Goal: Navigation & Orientation: Find specific page/section

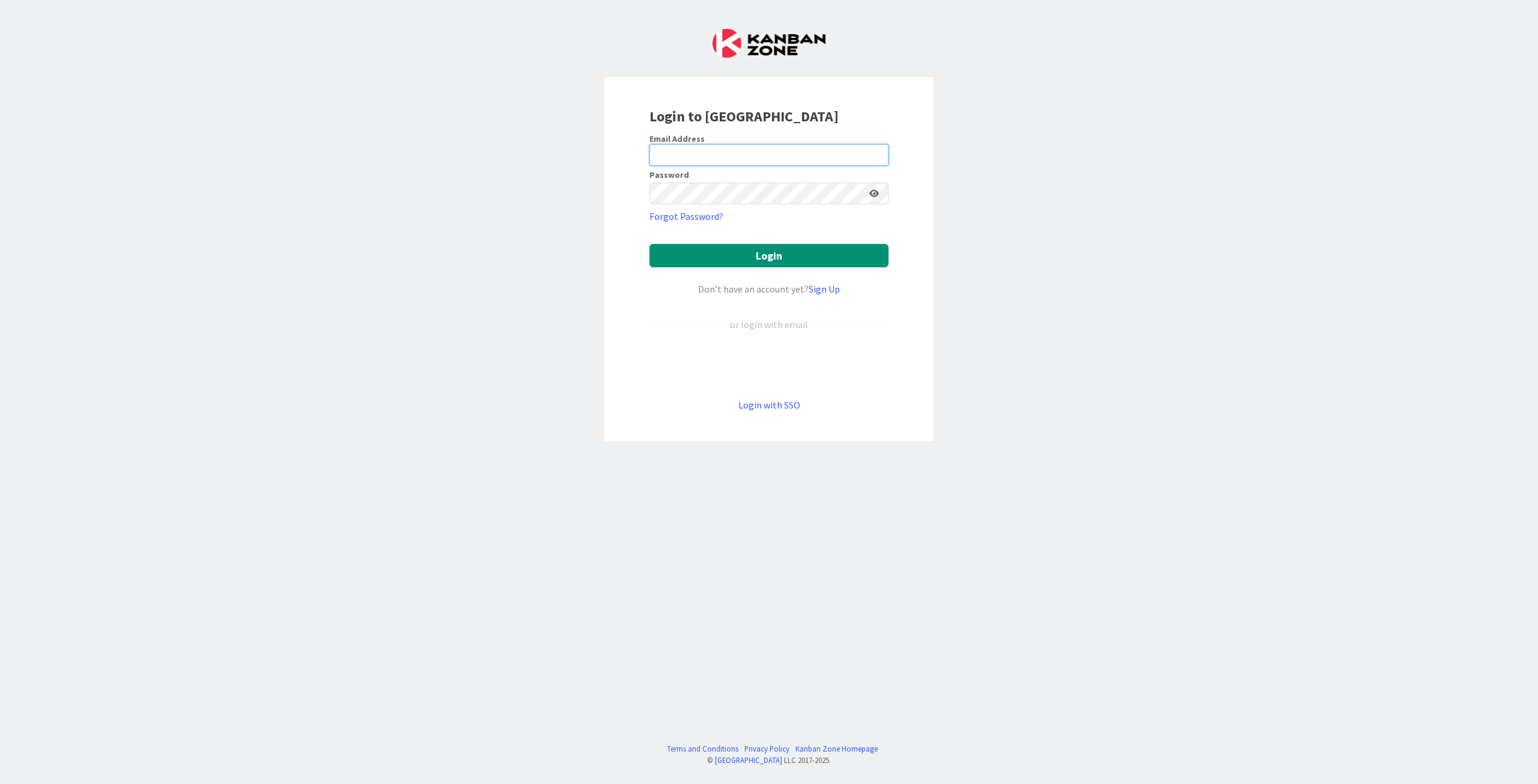
click at [697, 149] on input "email" at bounding box center [769, 155] width 239 height 22
type input "[PERSON_NAME][EMAIL_ADDRESS][DOMAIN_NAME]"
click at [791, 256] on button "Login" at bounding box center [769, 256] width 239 height 24
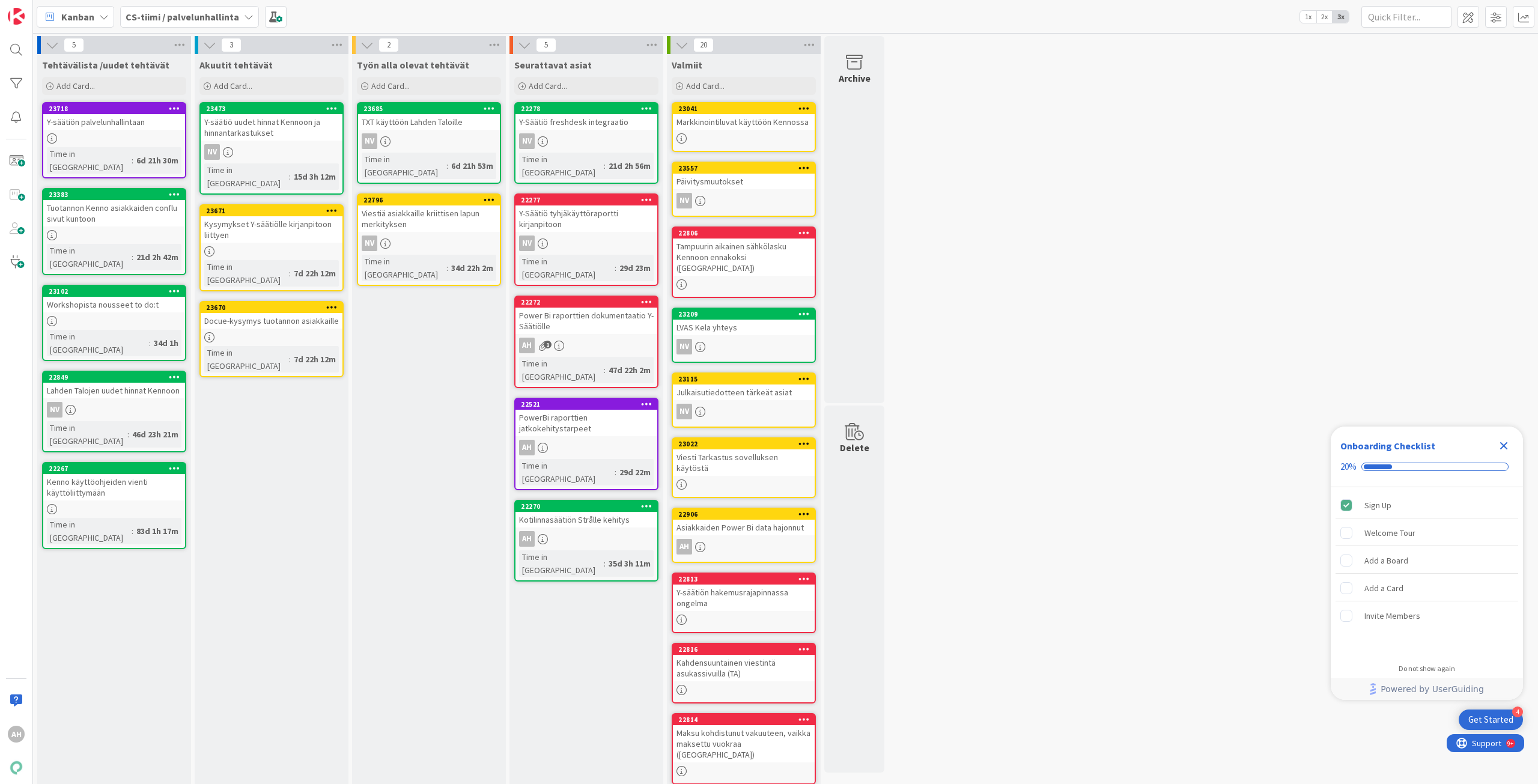
click at [134, 125] on div "Y-säätiön palvelunhallintaan" at bounding box center [113, 122] width 141 height 16
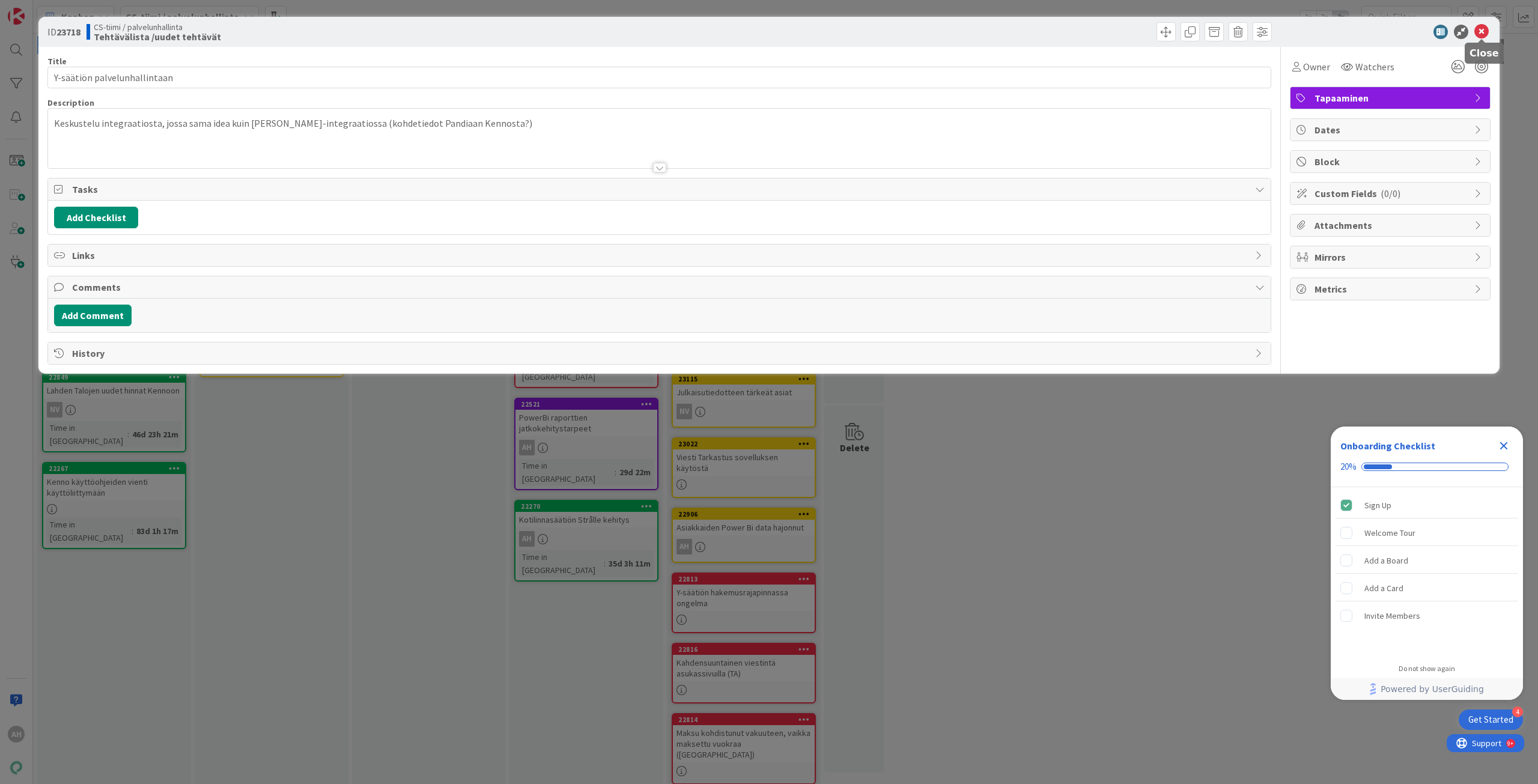
click at [1477, 35] on icon at bounding box center [1481, 32] width 14 height 14
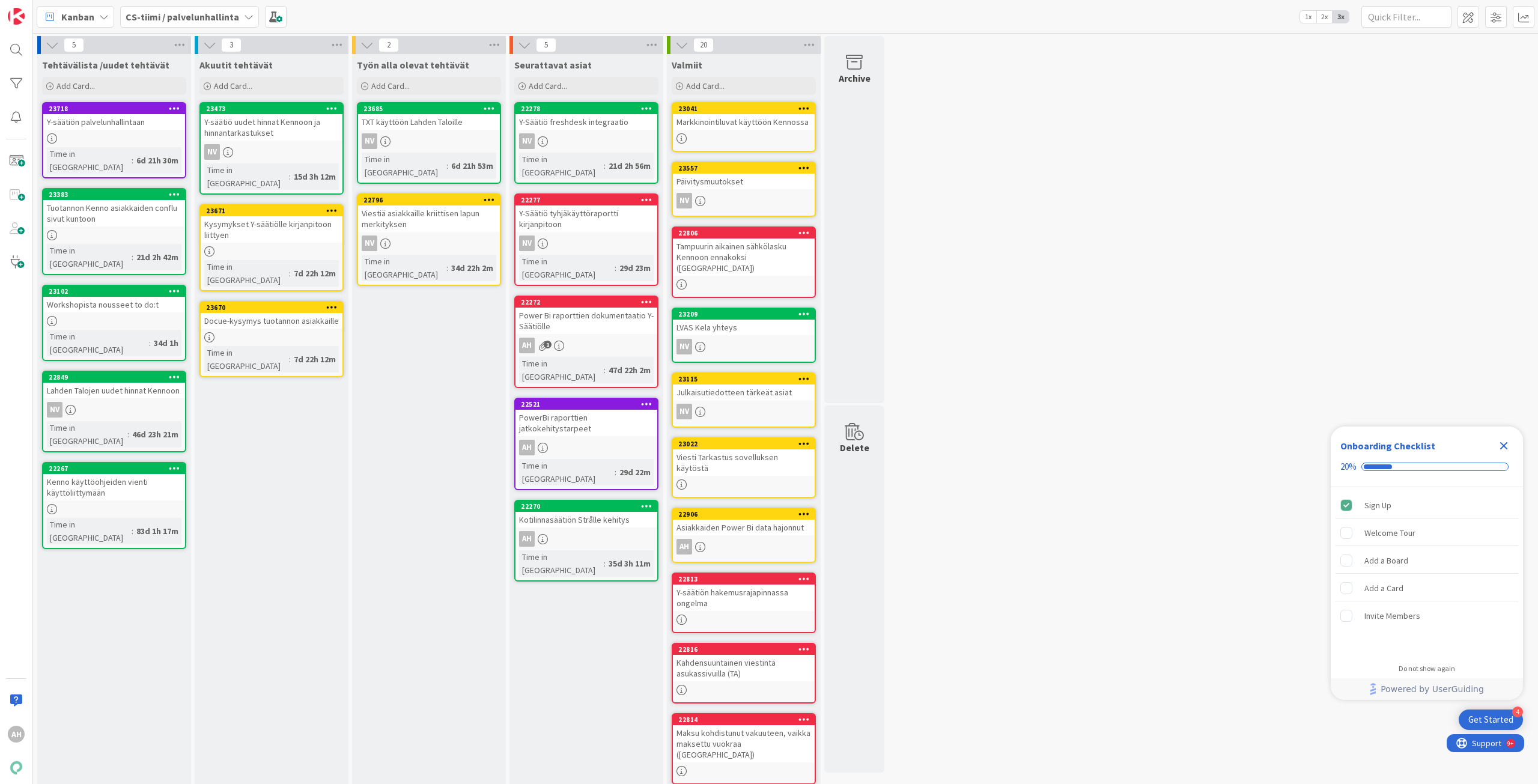
click at [141, 288] on div "23102 Workshopista nousseet to do:t Time in [GEOGRAPHIC_DATA] : 34d 1h" at bounding box center [113, 322] width 144 height 77
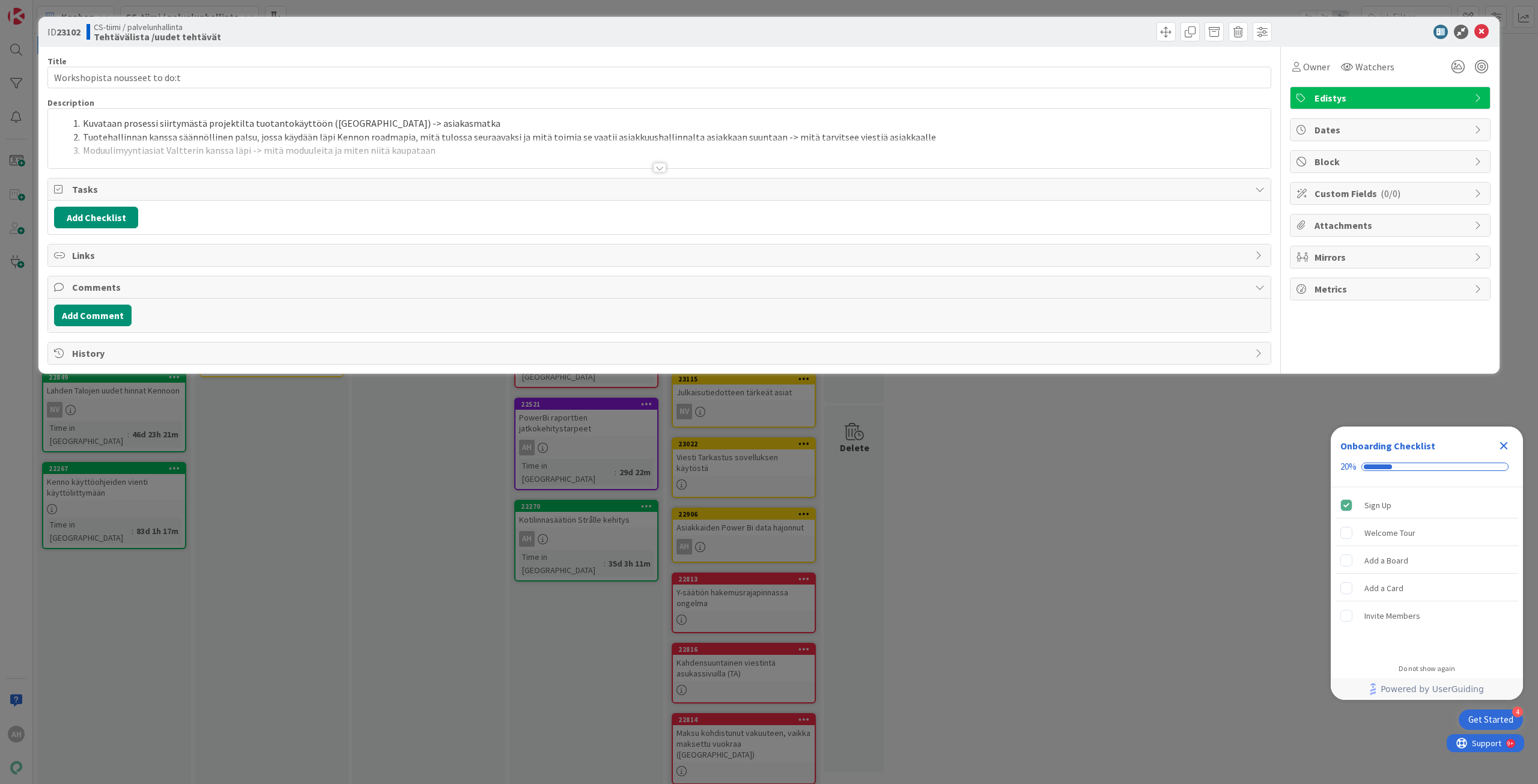
click at [661, 169] on div at bounding box center [659, 168] width 13 height 10
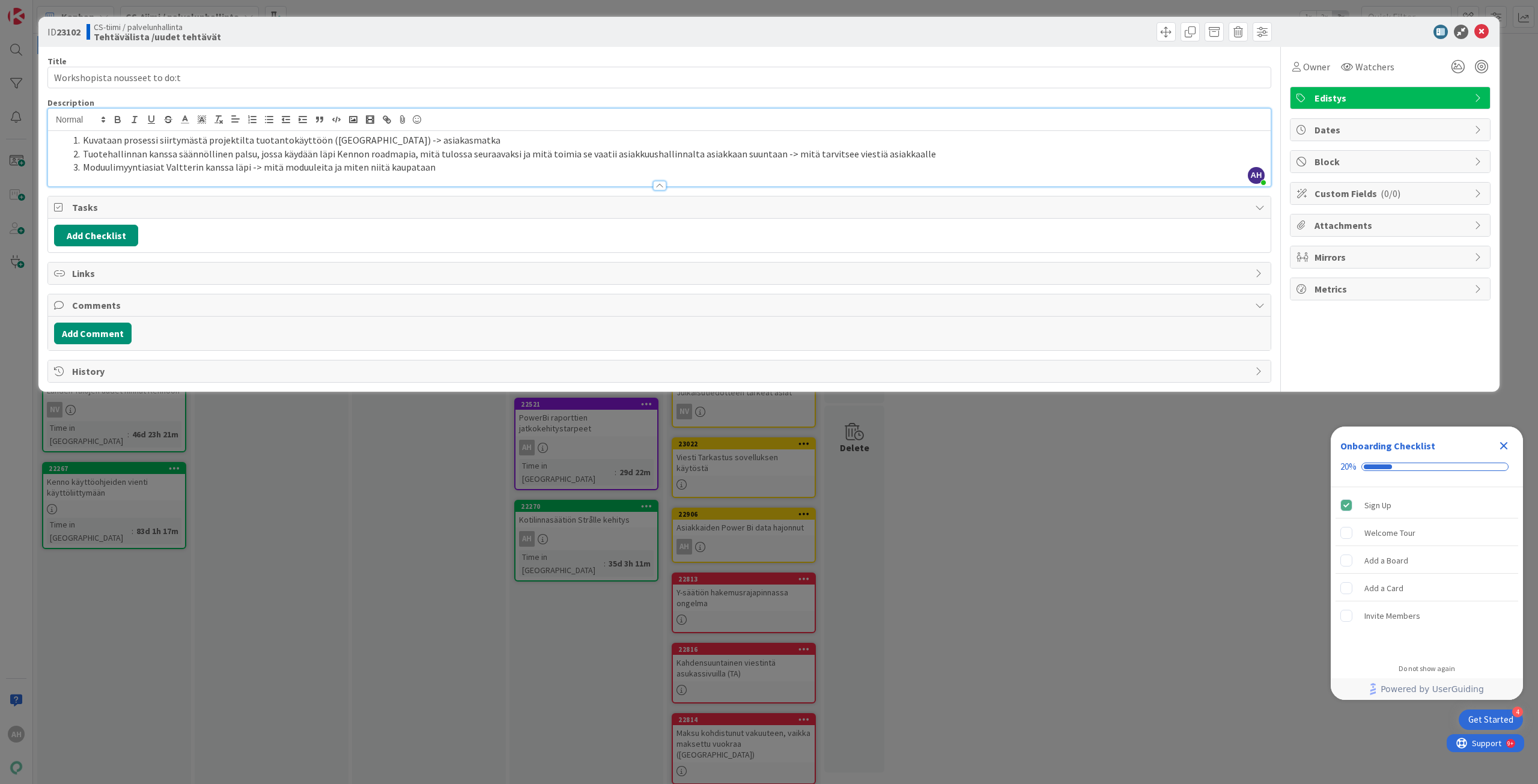
click at [303, 151] on li "Tuotehallinnan kanssa säännöllinen palsu, jossa käydään läpi Kennon roadmapia, …" at bounding box center [667, 154] width 1197 height 14
click at [472, 134] on li "Kuvataan prosessi siirtymästä projektilta tuotantokäyttöön ([GEOGRAPHIC_DATA]) …" at bounding box center [667, 140] width 1197 height 14
click at [431, 169] on li "Moduulimyyntiasiat Valtterin kanssa läpi -> mitä moduuleita ja miten niitä kaup…" at bounding box center [667, 167] width 1197 height 14
